Goal: Manage account settings

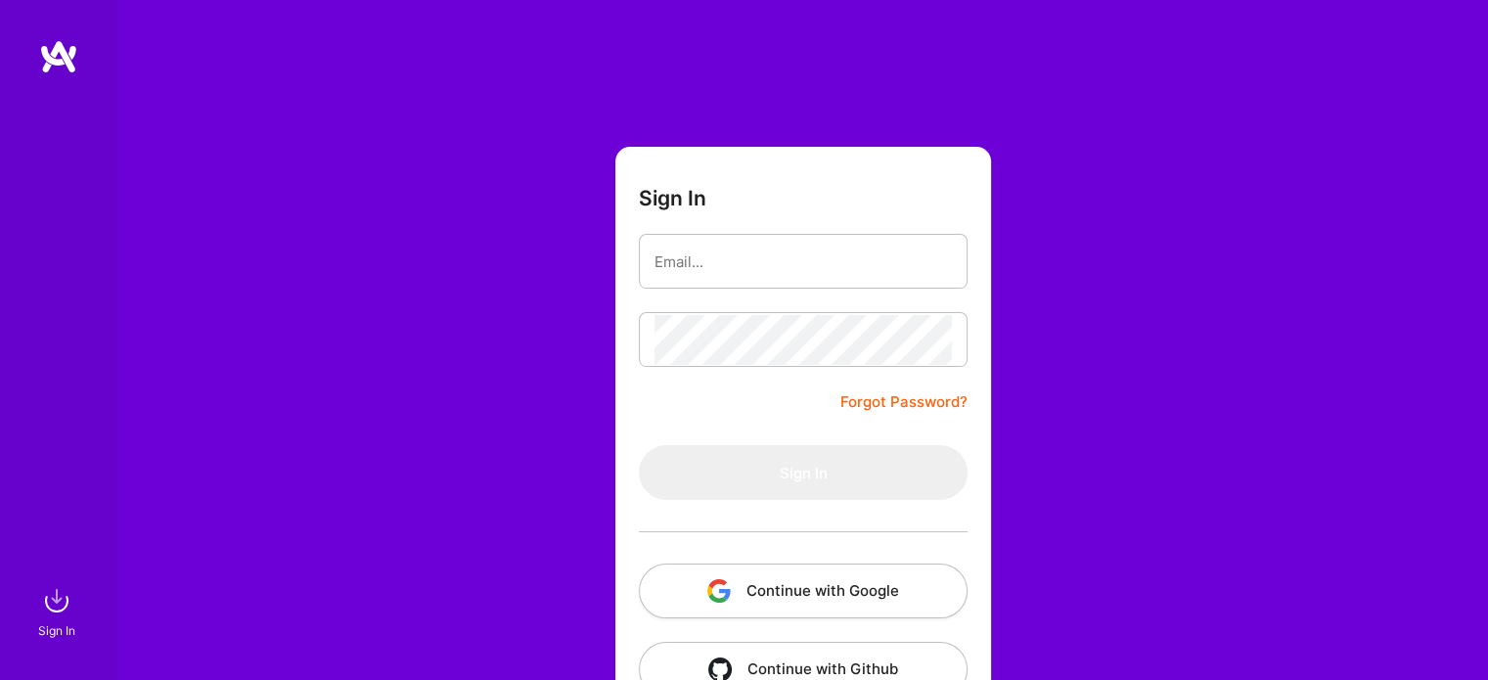
click at [791, 599] on button "Continue with Google" at bounding box center [803, 591] width 329 height 55
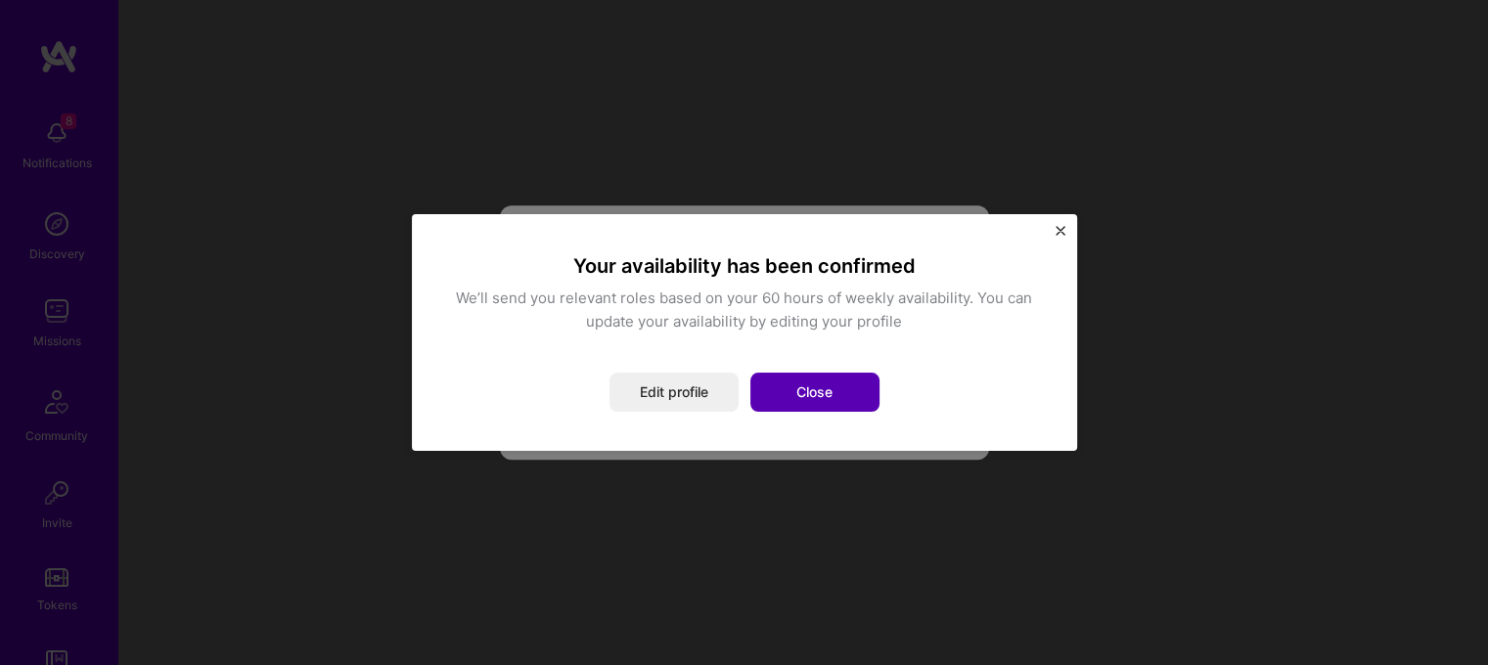
click at [806, 398] on button "Close" at bounding box center [814, 392] width 129 height 39
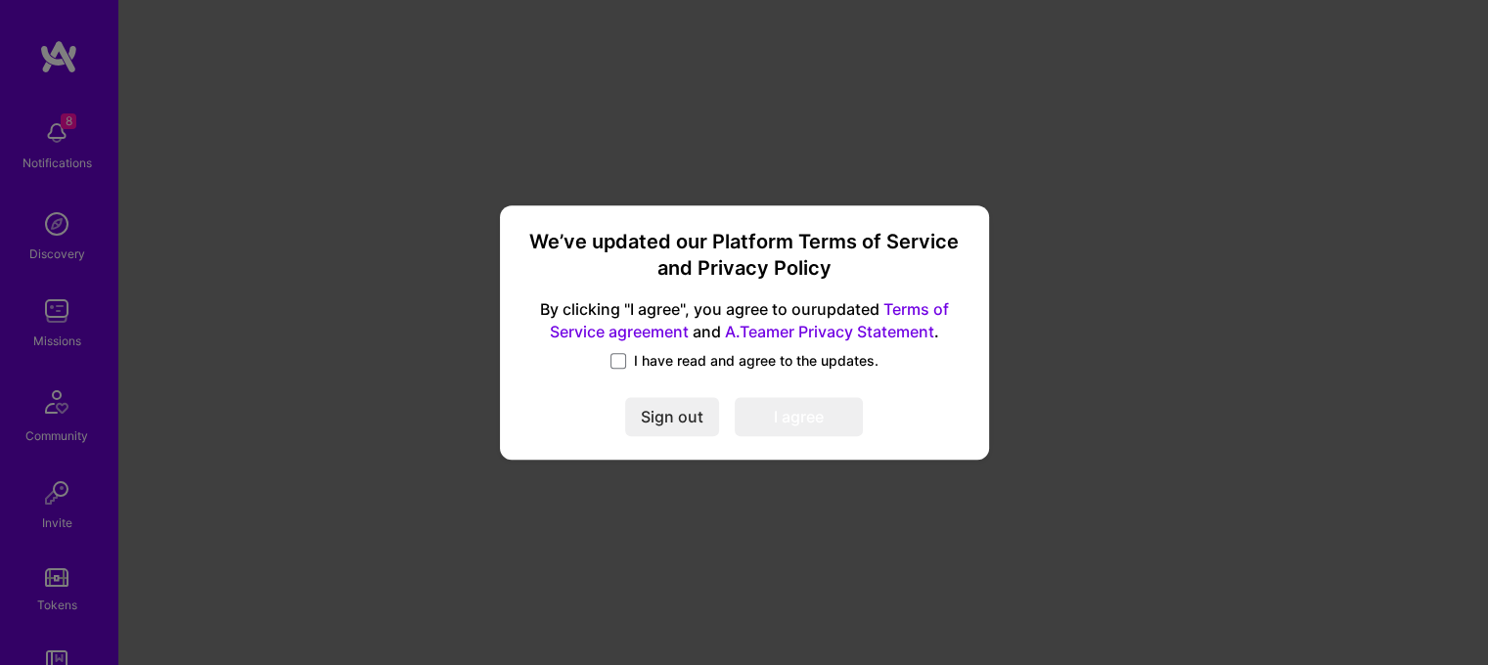
click at [627, 363] on label "I have read and agree to the updates." at bounding box center [745, 361] width 268 height 20
click at [0, 0] on input "I have read and agree to the updates." at bounding box center [0, 0] width 0 height 0
click at [776, 424] on button "I agree" at bounding box center [799, 416] width 128 height 39
